Goal: Find specific page/section: Find specific page/section

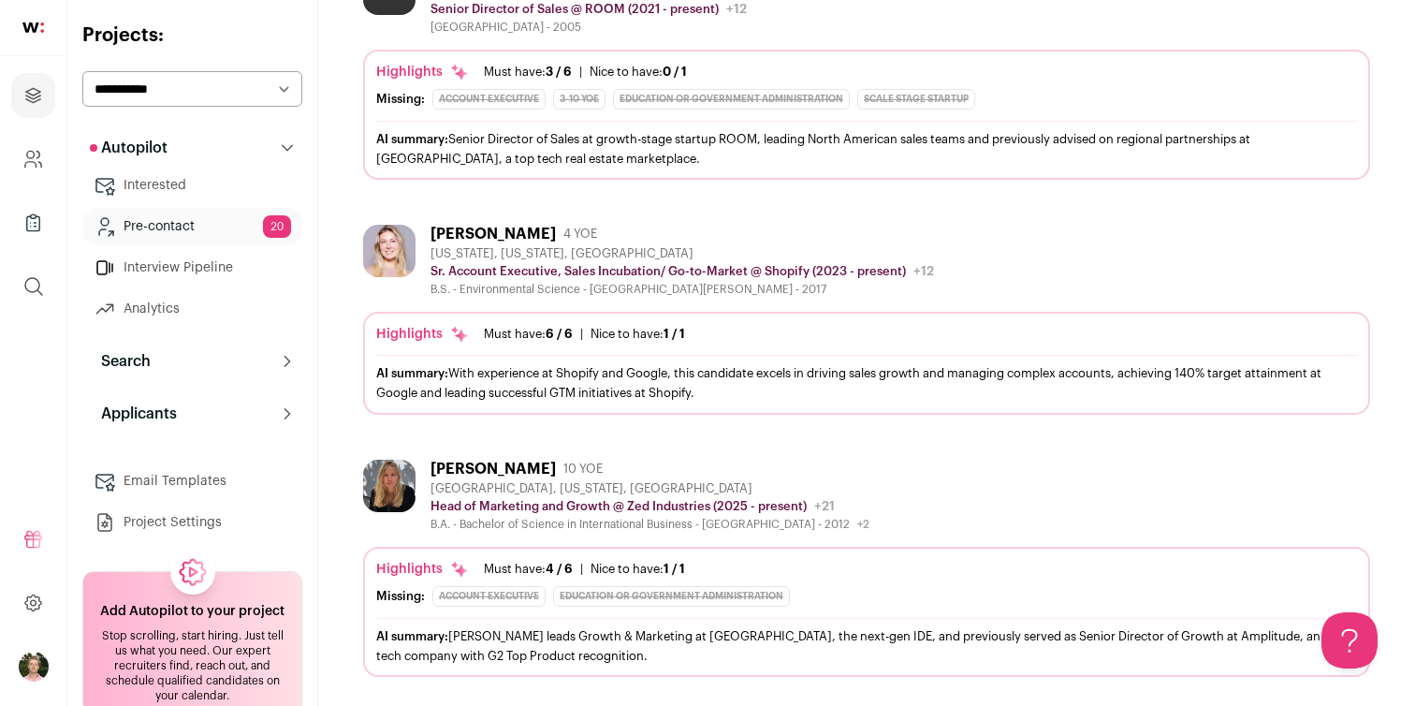
scroll to position [1688, 0]
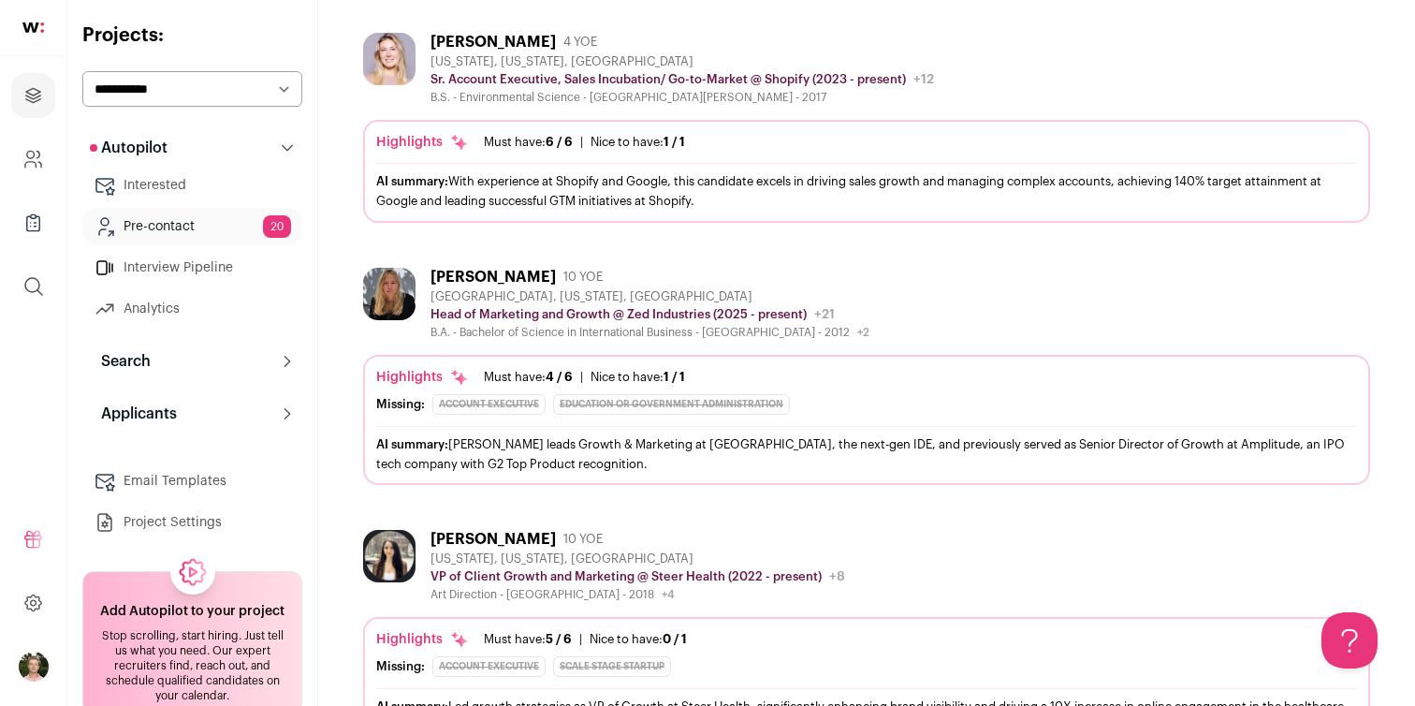
click at [240, 221] on link "Pre-contact 20" at bounding box center [192, 226] width 220 height 37
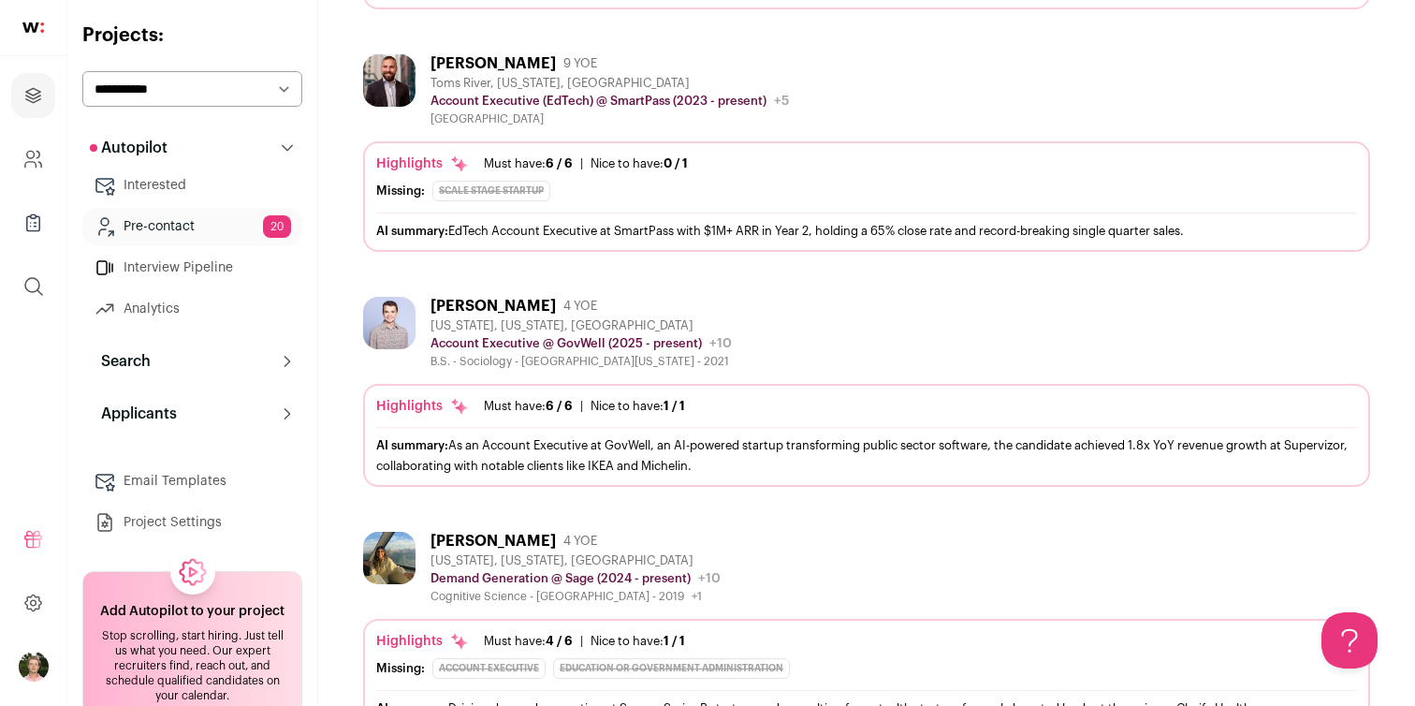
scroll to position [427, 0]
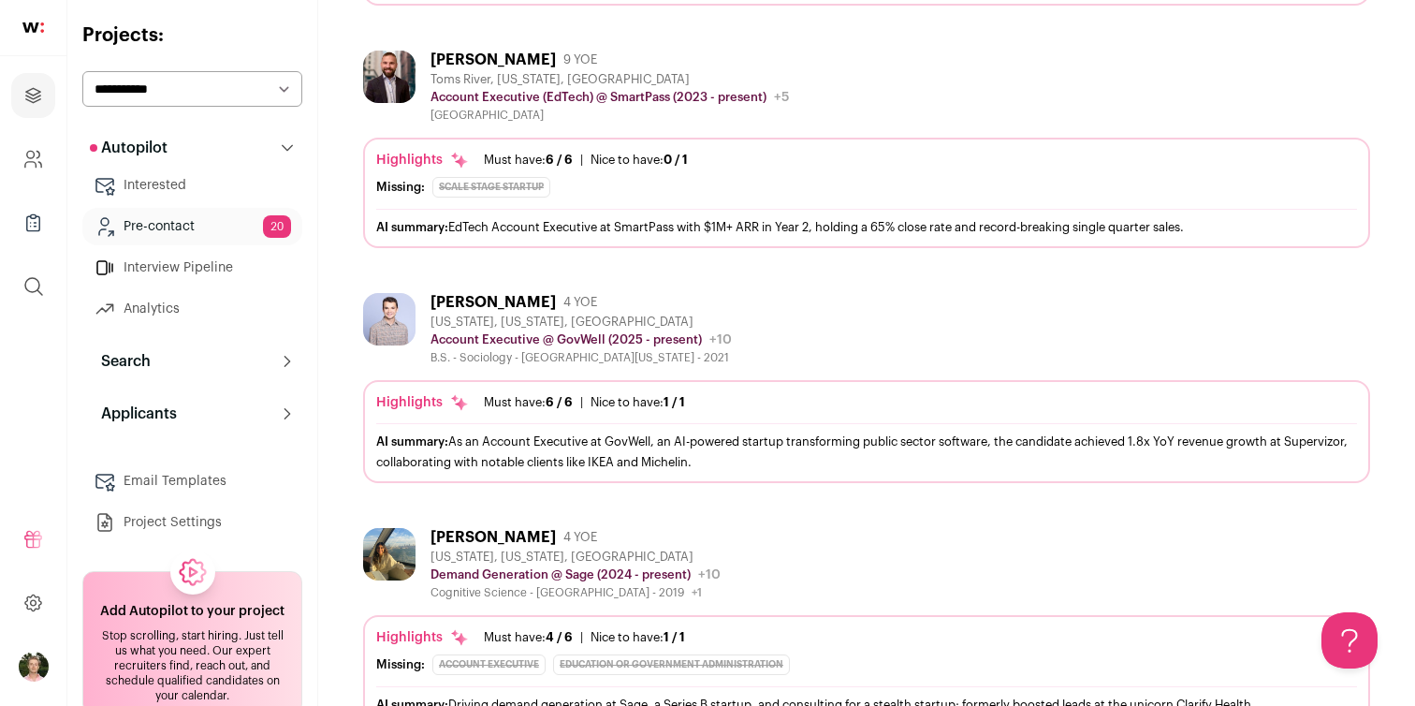
click at [387, 79] on img at bounding box center [389, 77] width 52 height 52
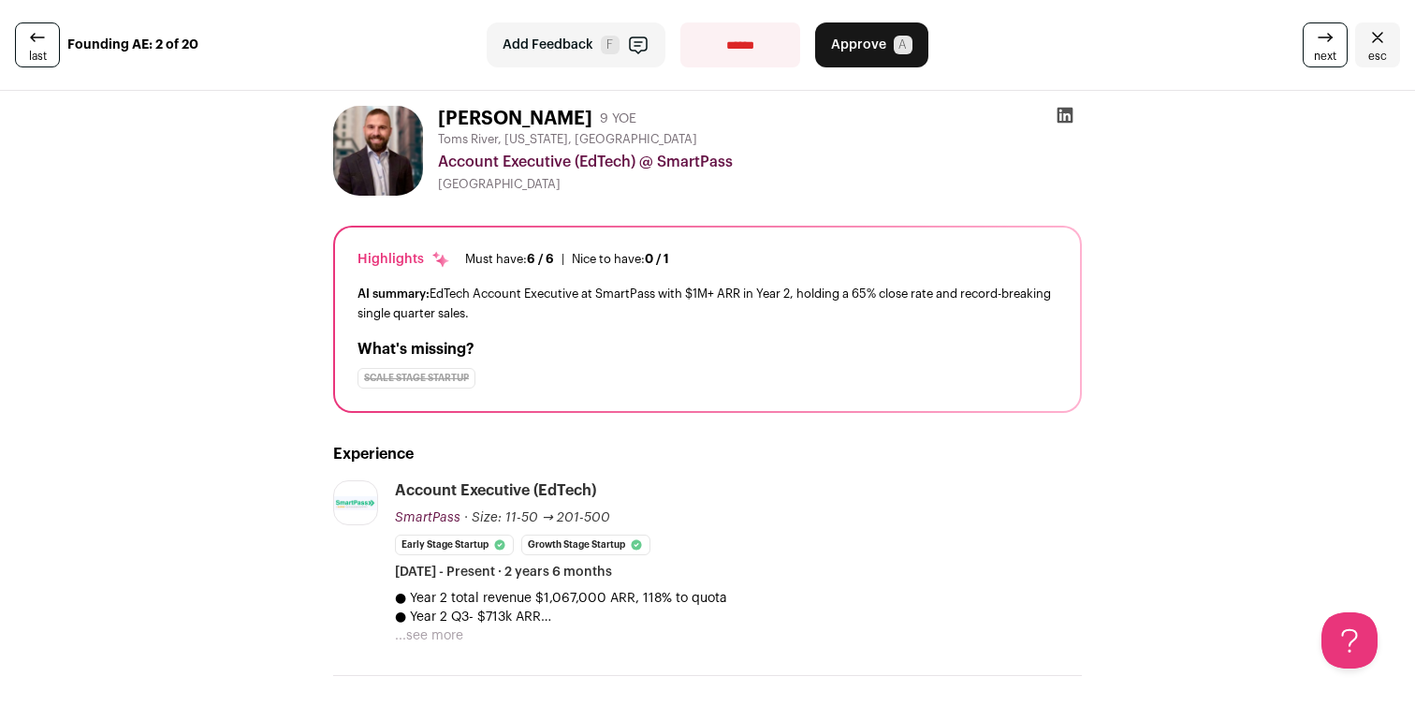
click at [1062, 115] on icon at bounding box center [1066, 116] width 16 height 16
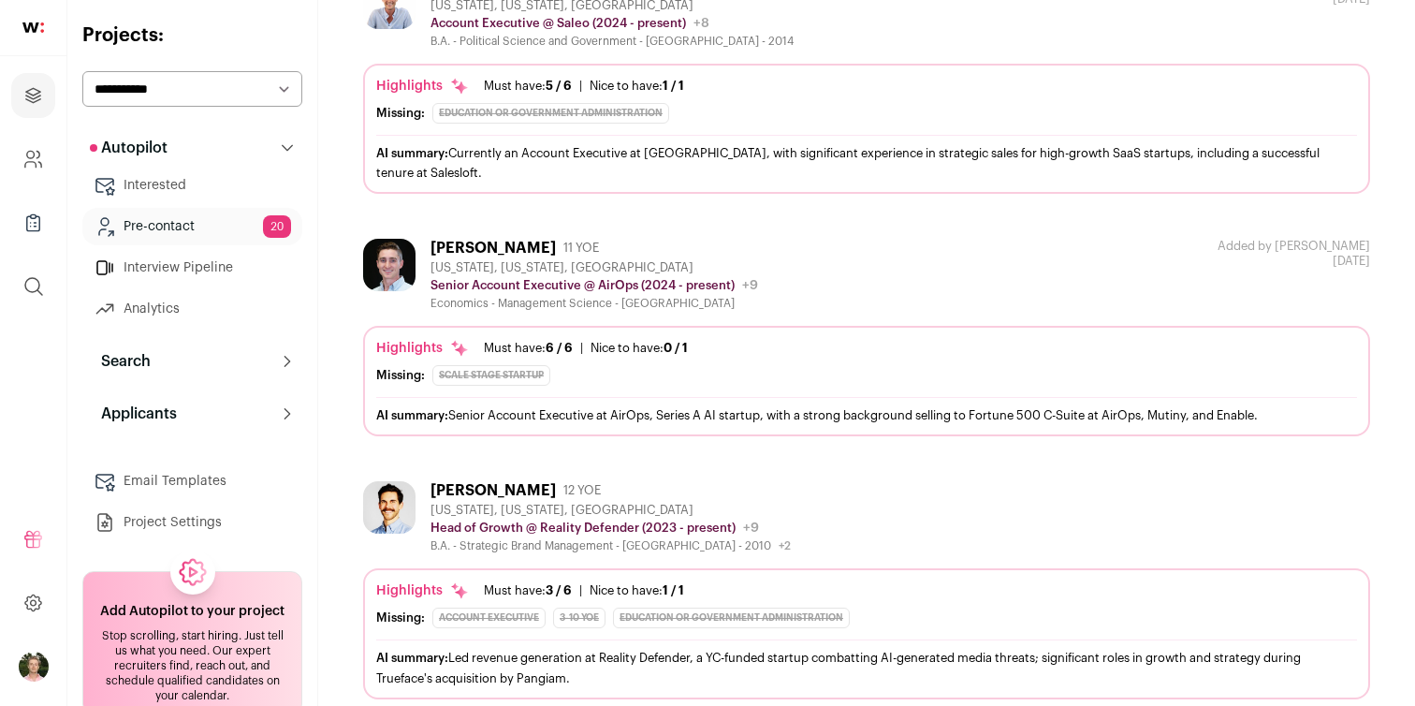
scroll to position [2919, 0]
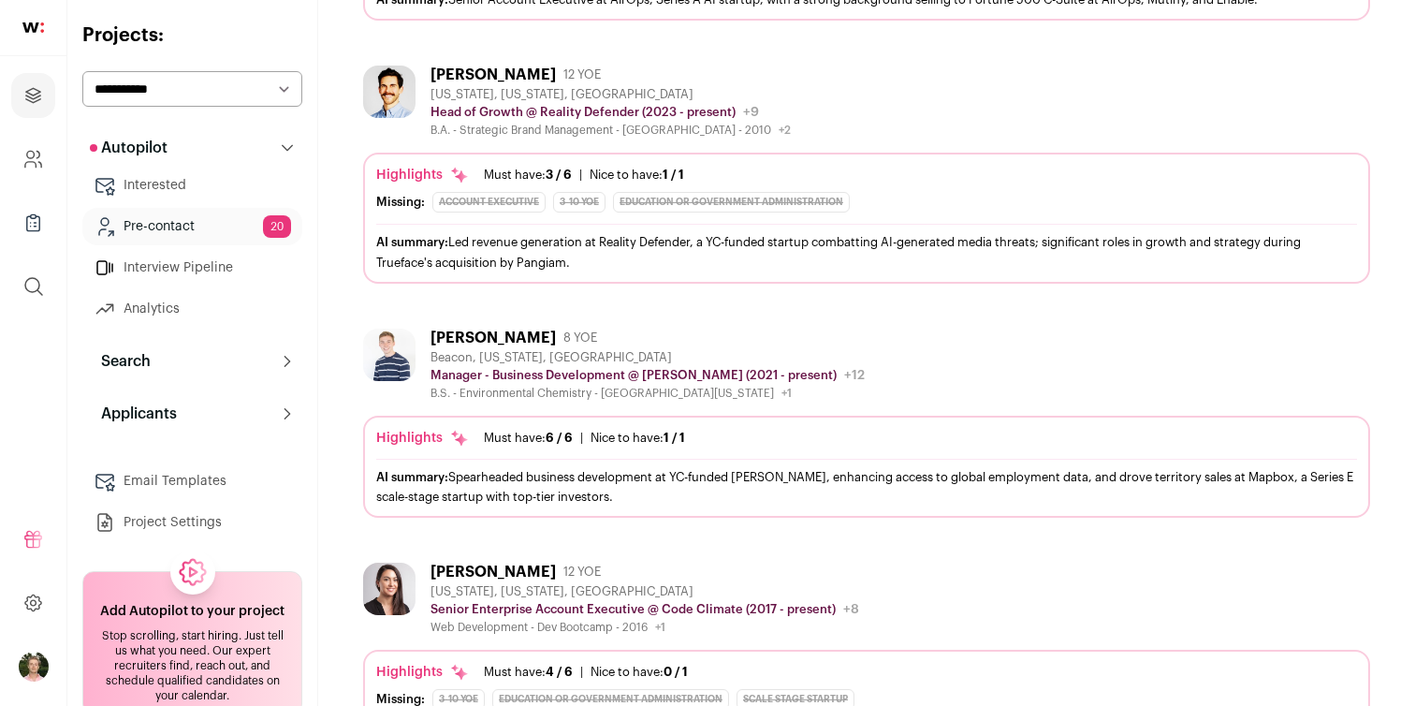
click at [393, 80] on img at bounding box center [389, 92] width 52 height 52
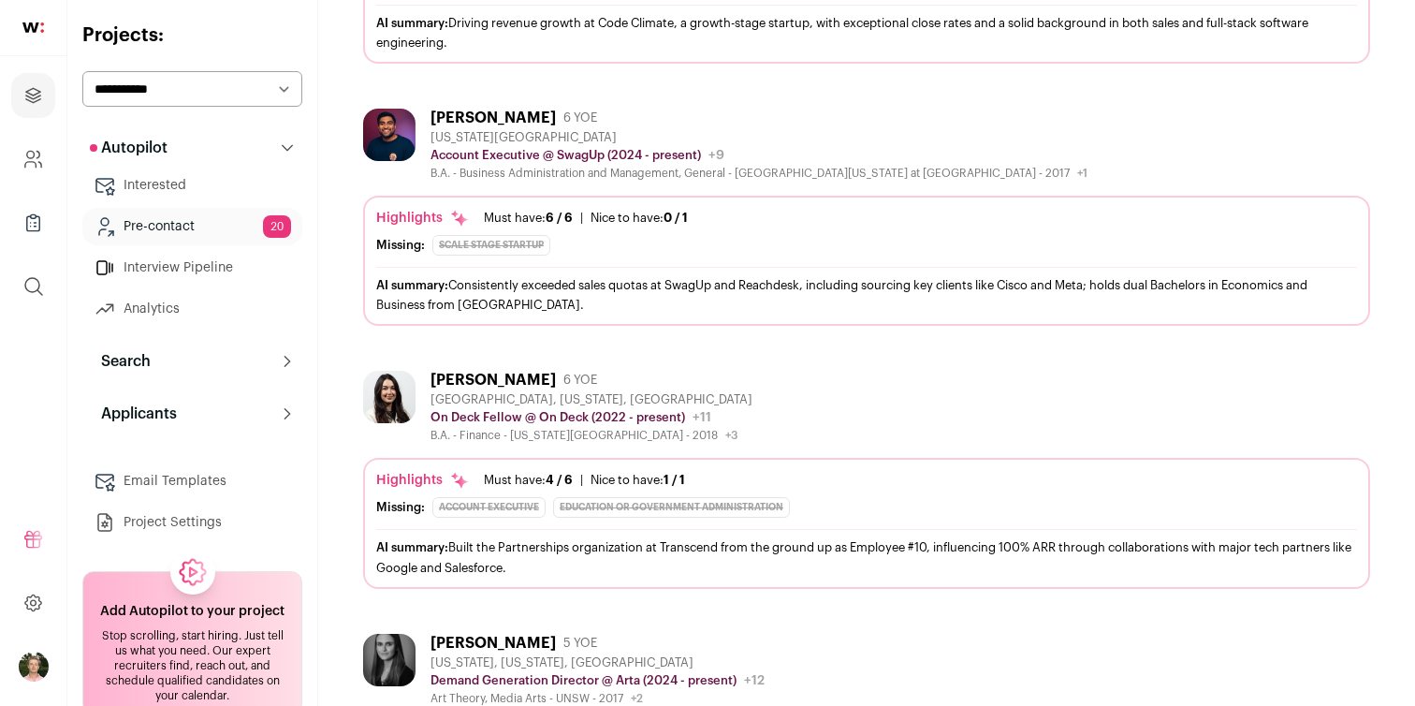
scroll to position [3528, 0]
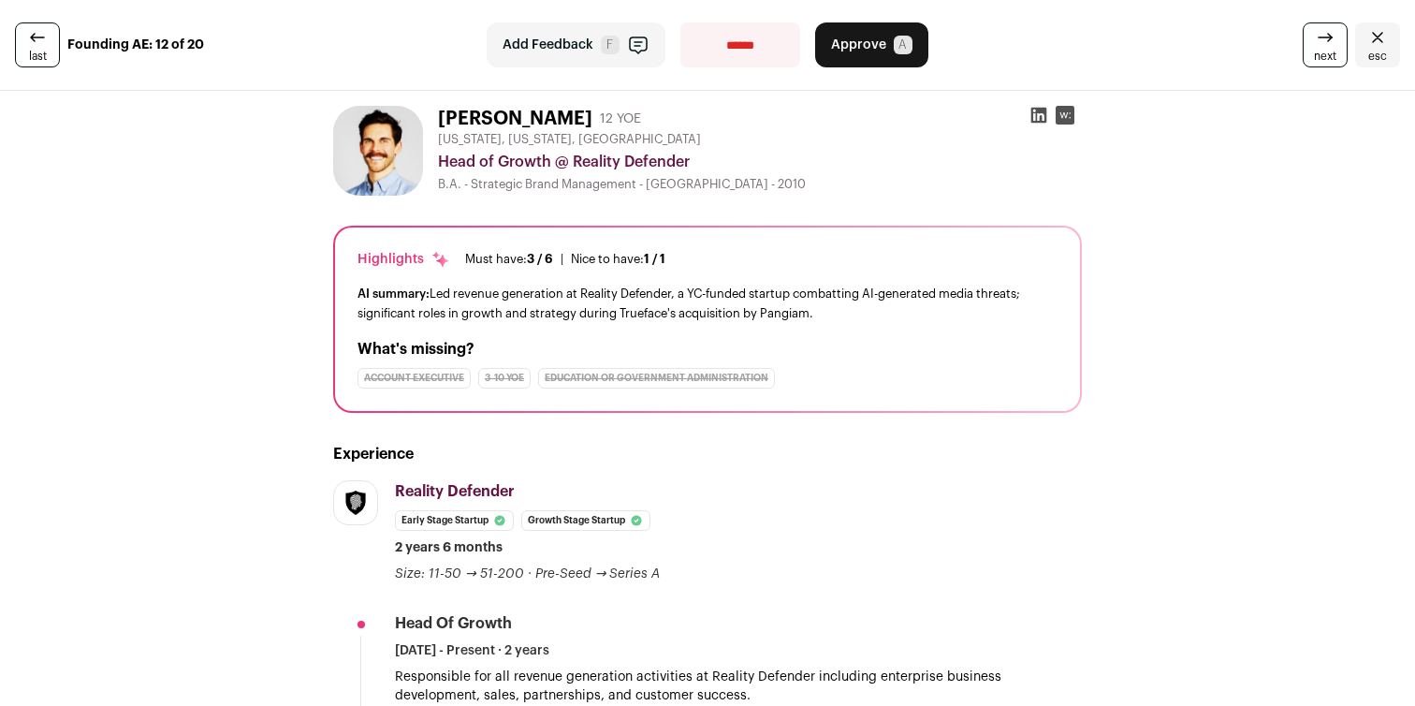
click at [1038, 120] on icon at bounding box center [1039, 115] width 19 height 19
